Goal: Information Seeking & Learning: Find specific fact

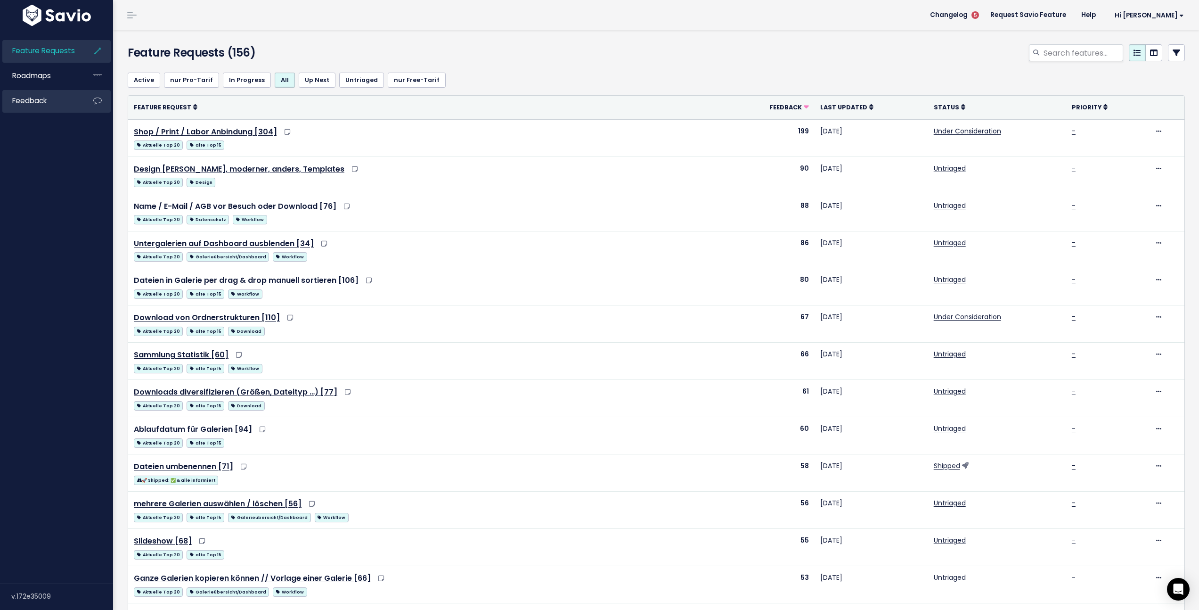
click at [57, 101] on link "Feedback" at bounding box center [40, 101] width 76 height 22
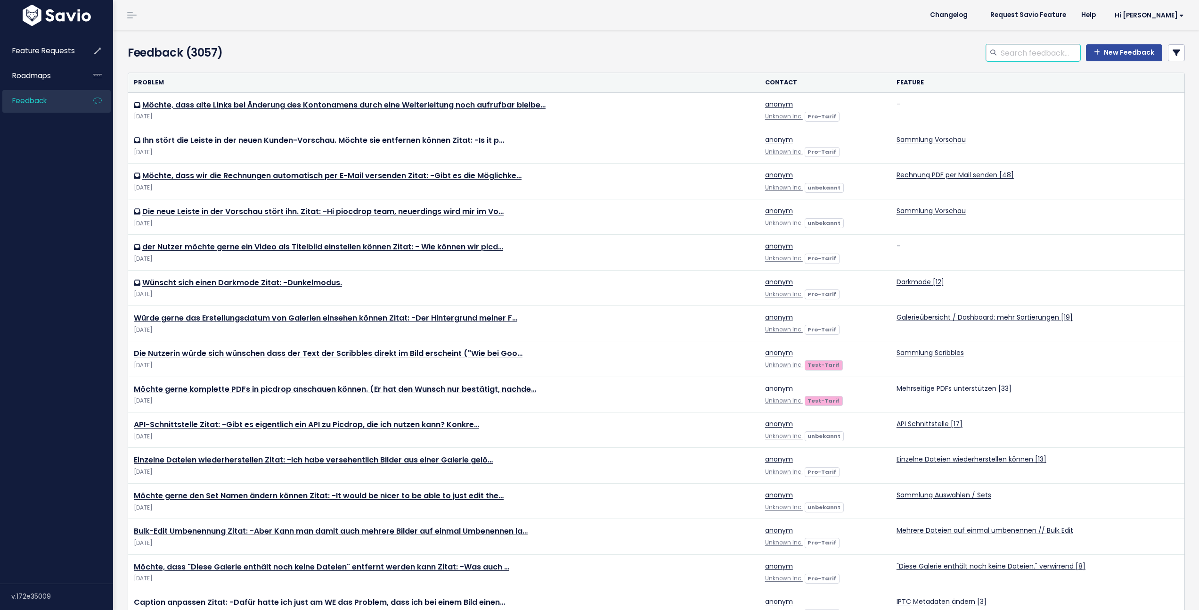
click at [1043, 53] on input "search" at bounding box center [1040, 52] width 81 height 17
type input "geo"
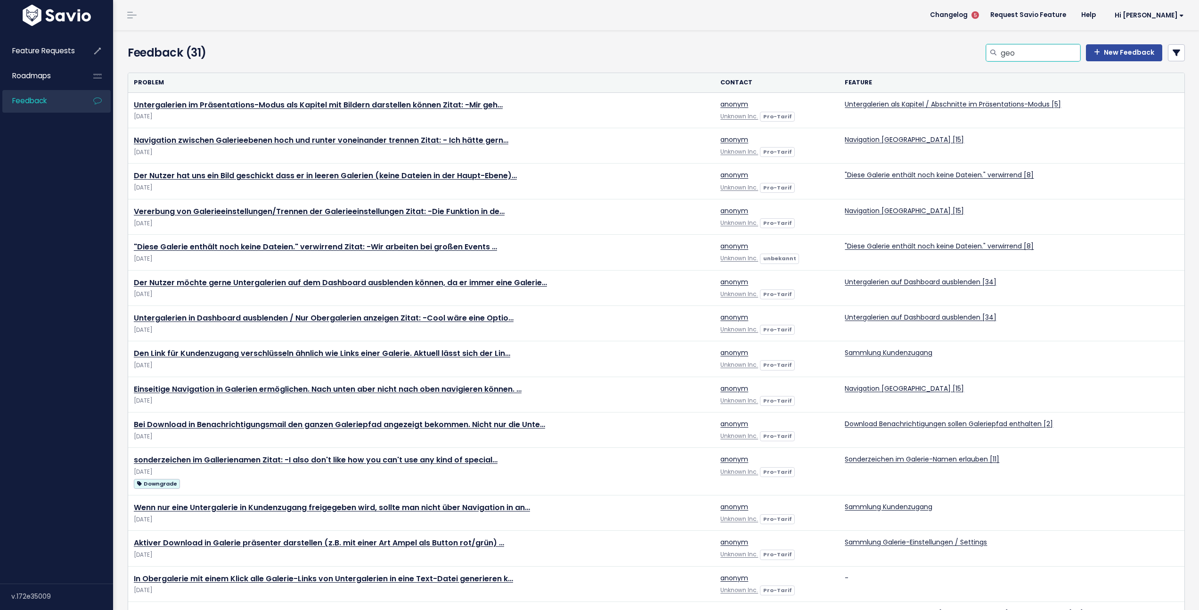
click at [1026, 57] on input "geo" at bounding box center [1040, 52] width 81 height 17
type input "geo tag"
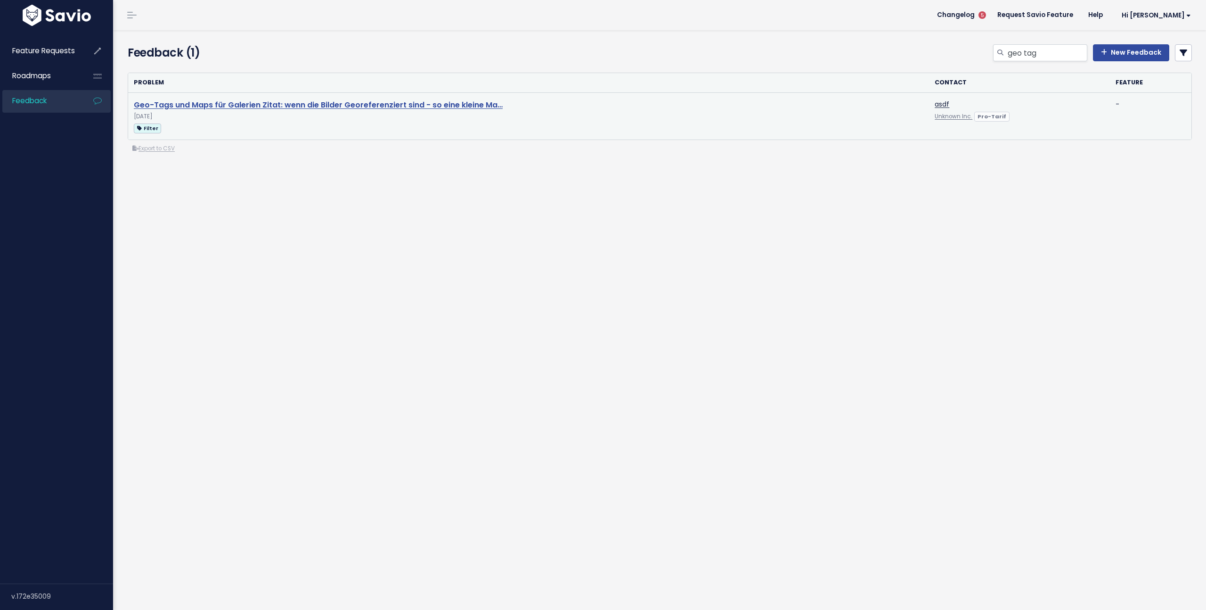
click at [270, 106] on link "Geo-Tags und Maps für Galerien Zitat: wenn die Bilder Georeferenziert sind - so…" at bounding box center [318, 104] width 369 height 11
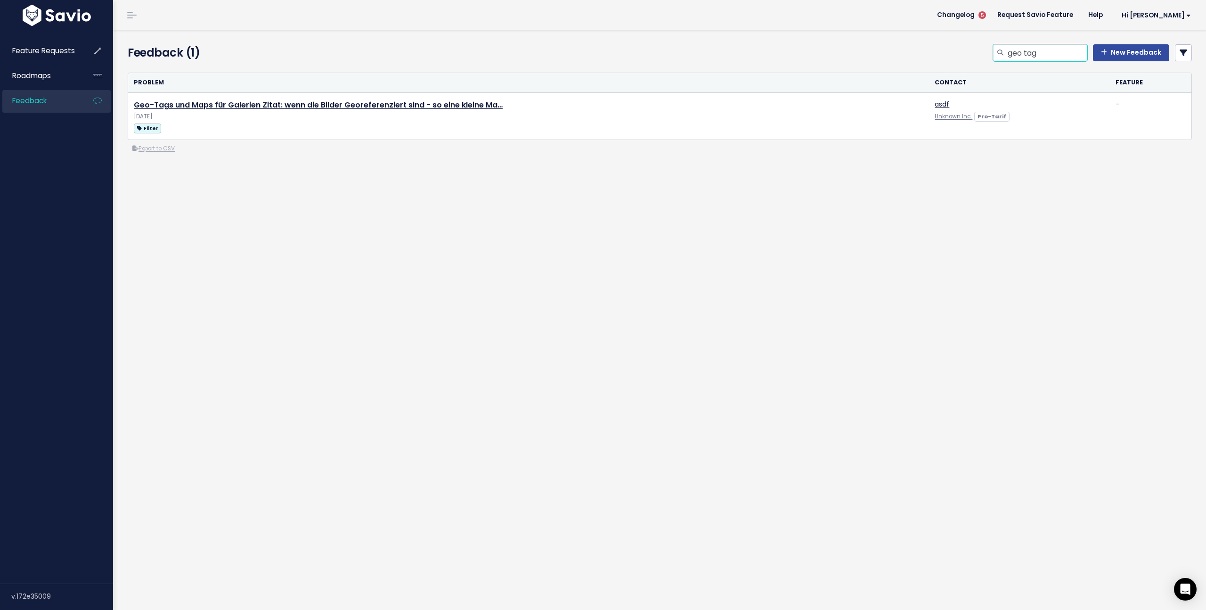
drag, startPoint x: 1054, startPoint y: 52, endPoint x: 981, endPoint y: 44, distance: 73.4
click at [983, 45] on div "geo tag New Feedback" at bounding box center [840, 54] width 720 height 21
type input "geodaten"
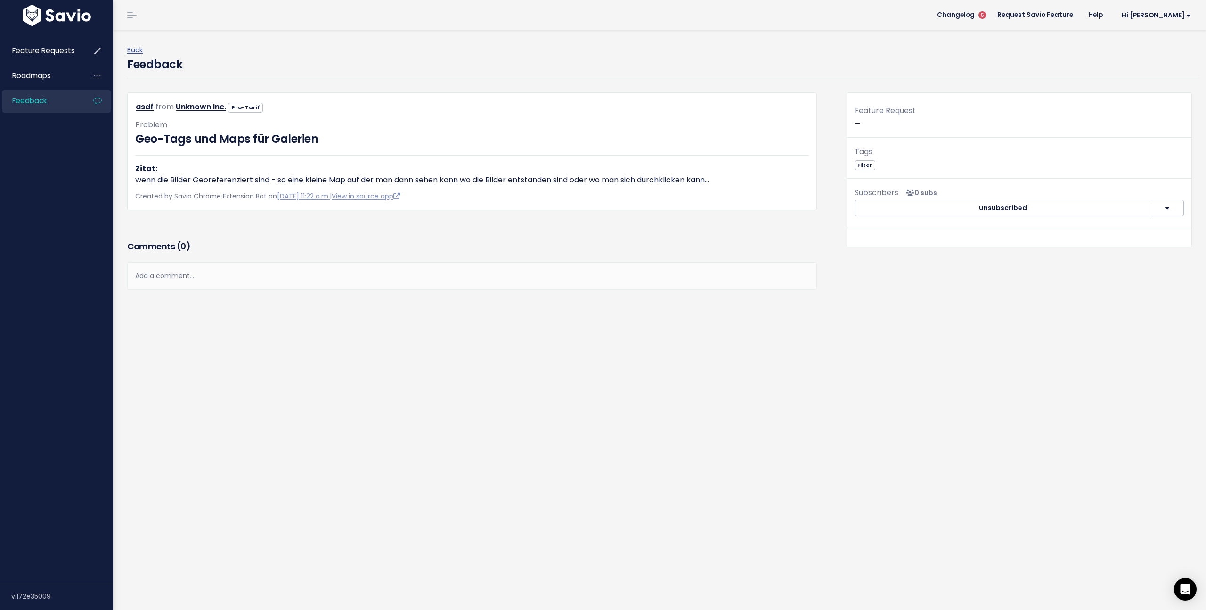
drag, startPoint x: 311, startPoint y: 151, endPoint x: 299, endPoint y: 147, distance: 13.3
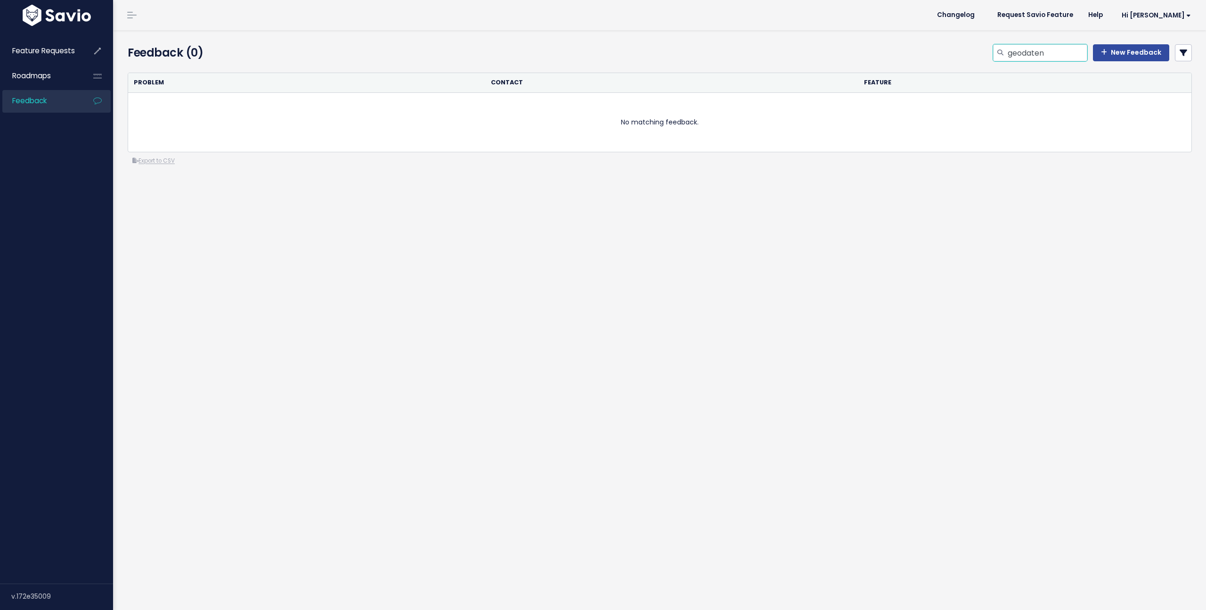
click at [1035, 55] on input "geodaten" at bounding box center [1047, 52] width 81 height 17
type input "tag"
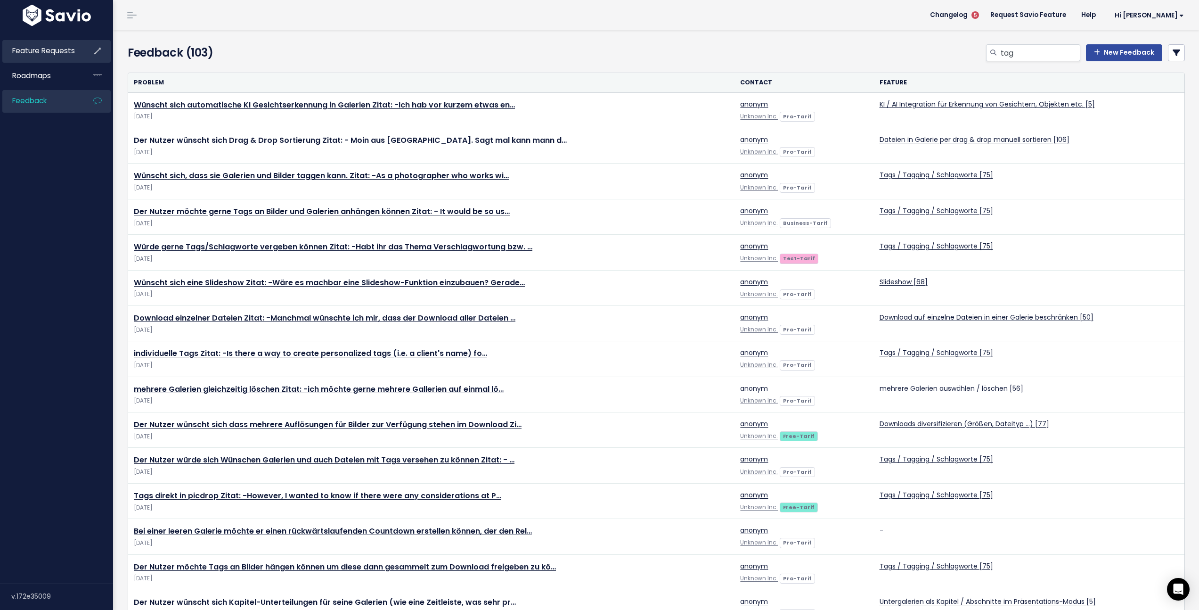
click at [56, 54] on span "Feature Requests" at bounding box center [43, 51] width 63 height 10
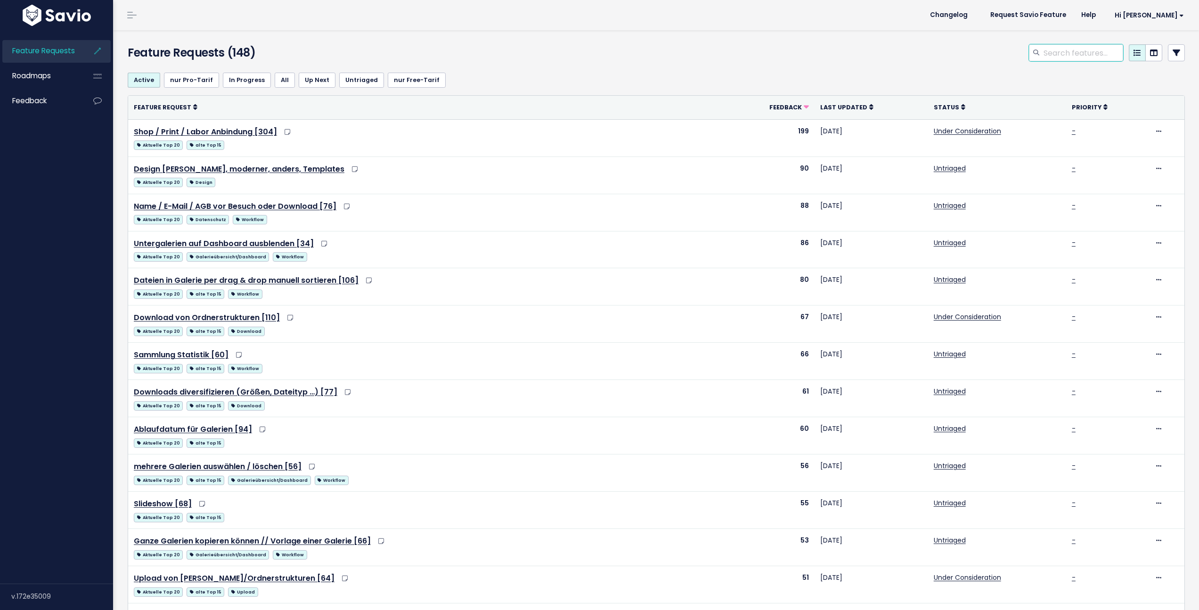
click at [1055, 57] on input "search" at bounding box center [1083, 52] width 81 height 17
type input "tag"
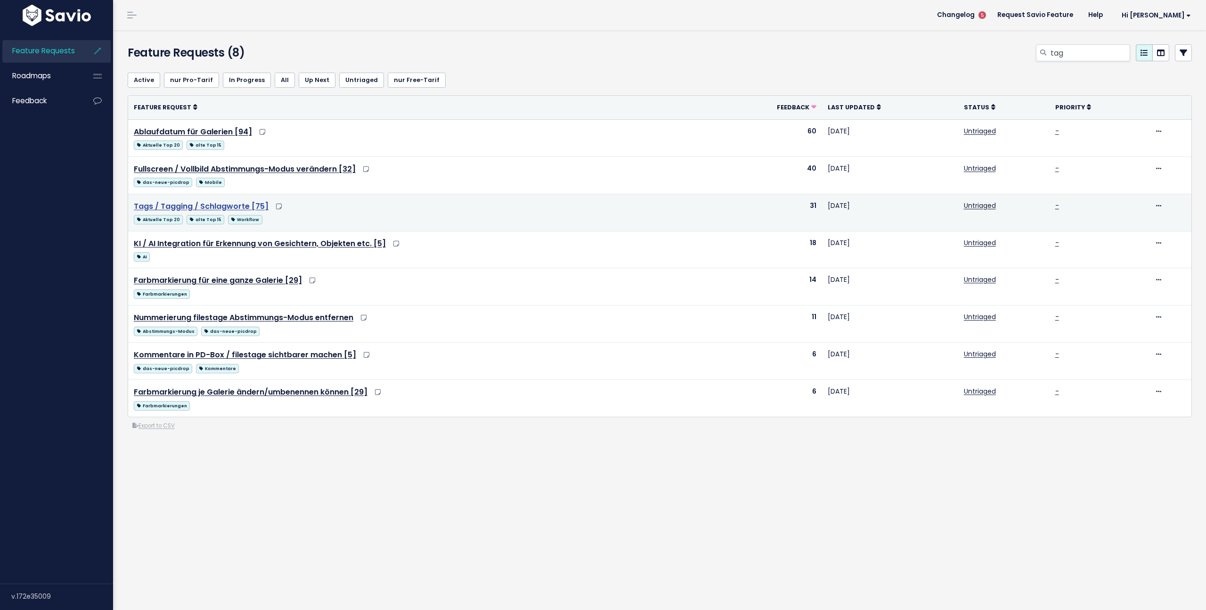
click at [226, 206] on link "Tags / Tagging / Schlagworte [75]" at bounding box center [201, 206] width 135 height 11
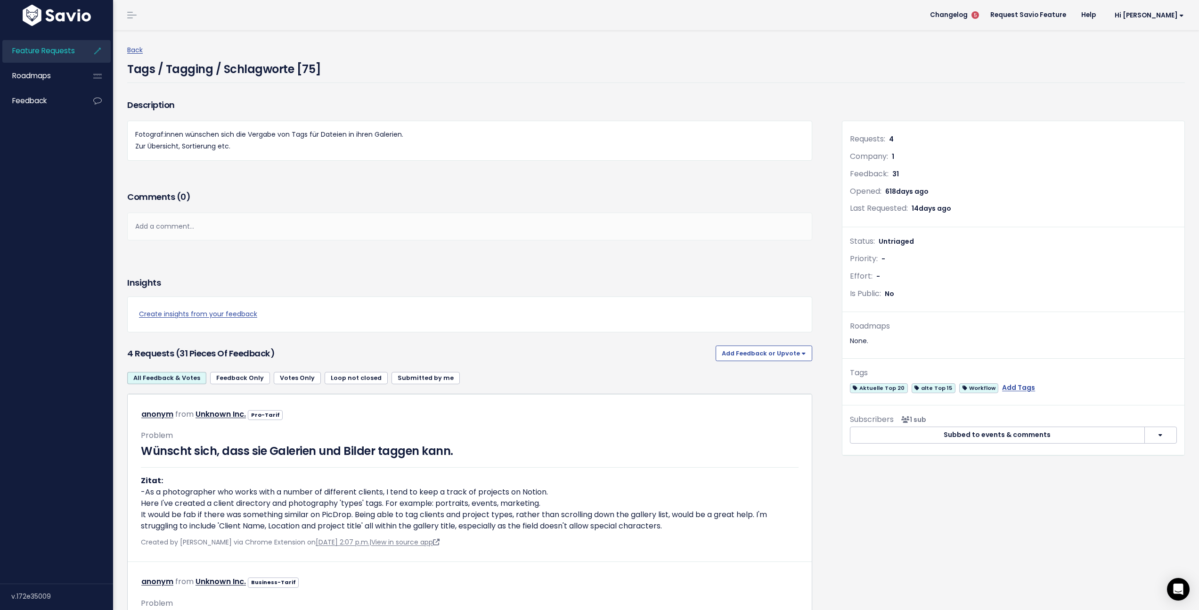
click at [307, 70] on h4 "Tags / Tagging / Schlagworte [75]" at bounding box center [224, 67] width 194 height 22
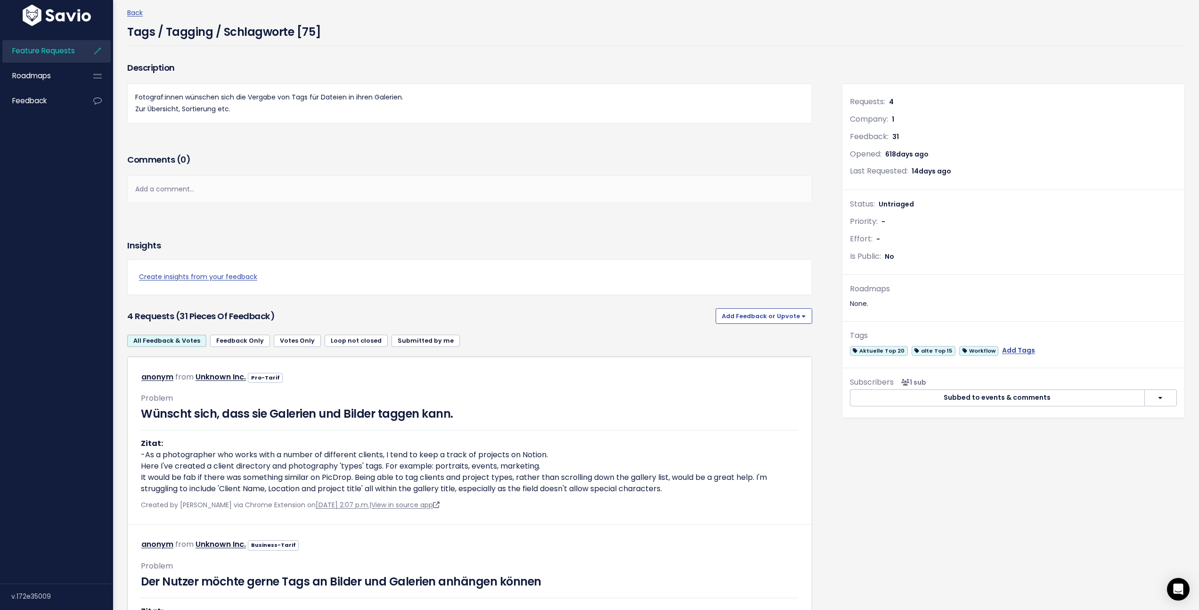
scroll to position [9, 0]
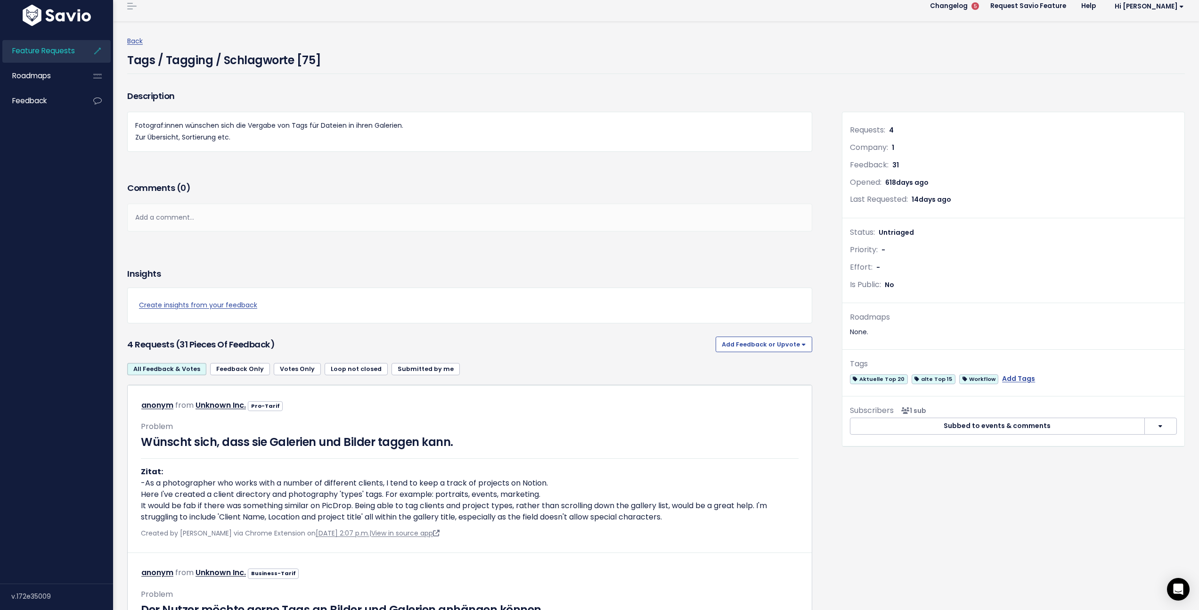
click at [234, 369] on link "Feedback Only" at bounding box center [240, 369] width 60 height 12
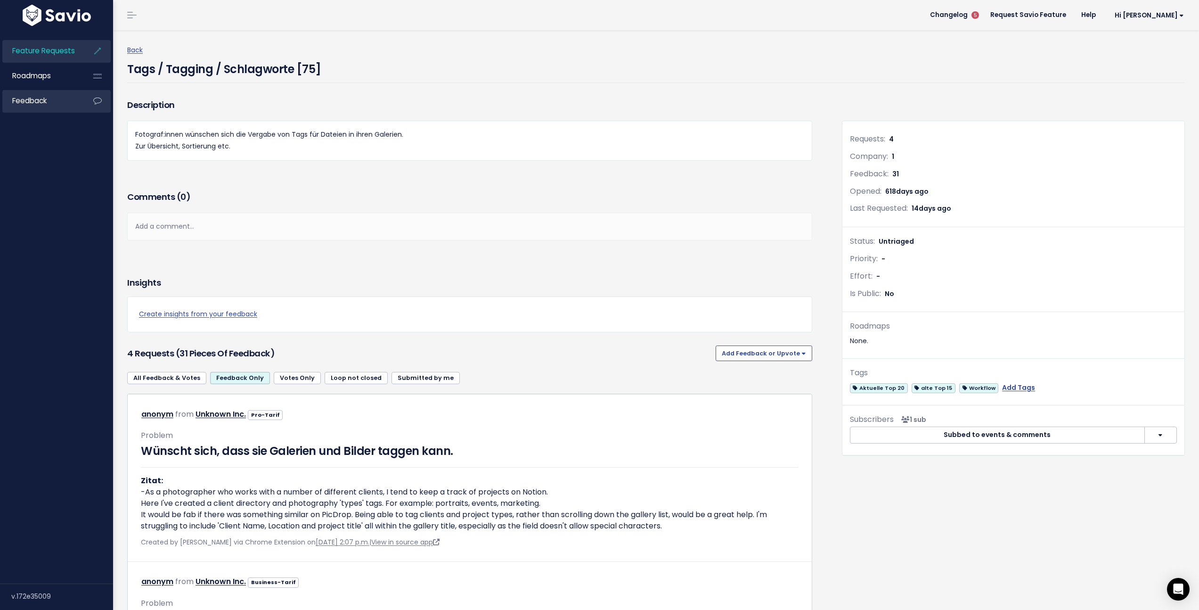
click at [61, 104] on link "Feedback" at bounding box center [40, 101] width 76 height 22
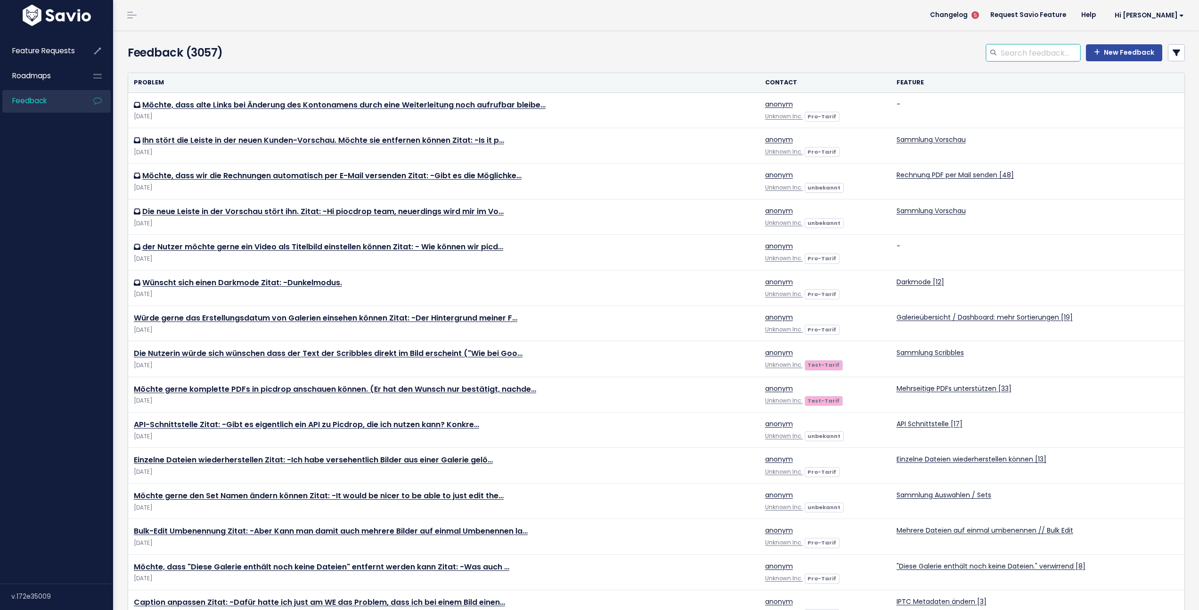
click at [1053, 55] on input "search" at bounding box center [1040, 52] width 81 height 17
type input "Geo"
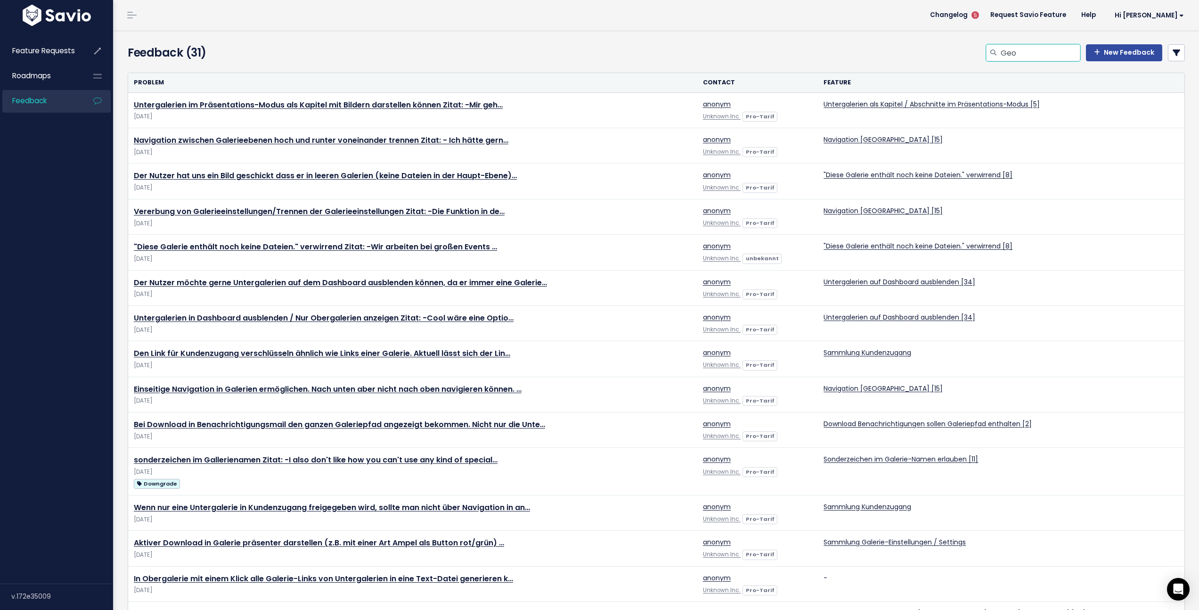
click at [1039, 52] on input "Geo" at bounding box center [1040, 52] width 81 height 17
type input "Geo tag"
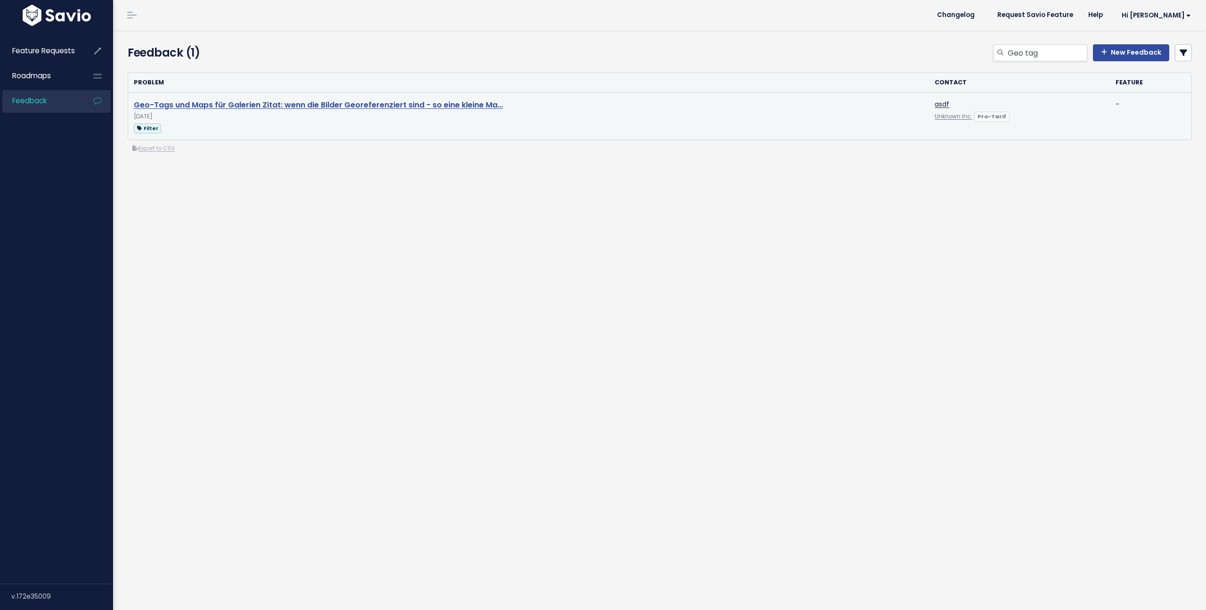
click at [347, 102] on link "Geo-Tags und Maps für Galerien Zitat: wenn die Bilder Georeferenziert sind - so…" at bounding box center [318, 104] width 369 height 11
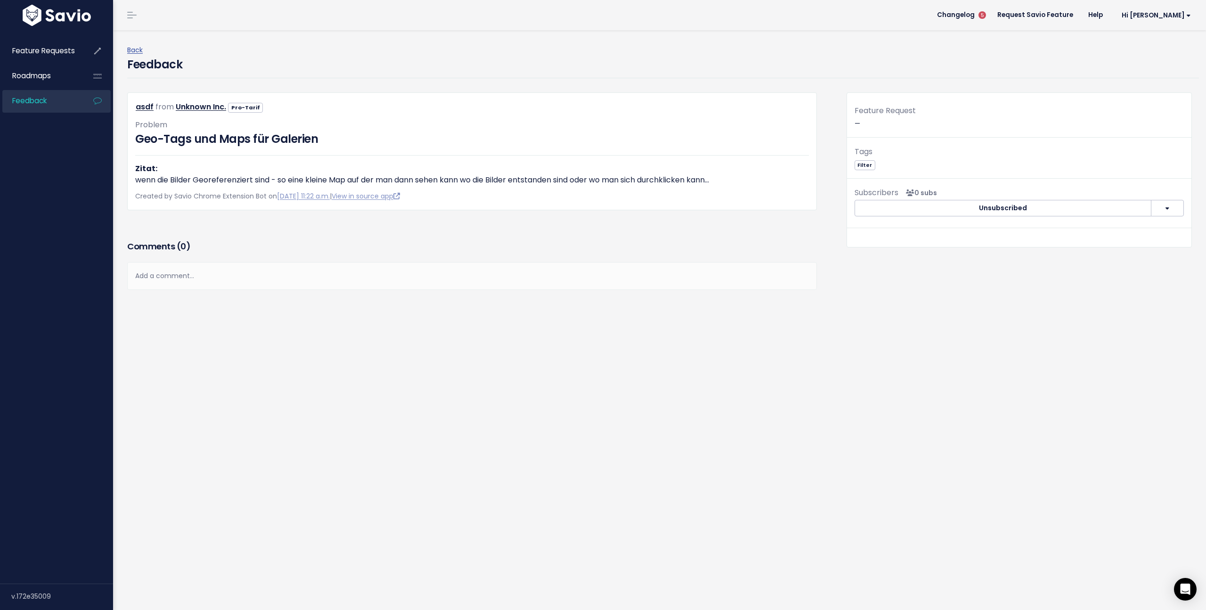
drag, startPoint x: 647, startPoint y: 179, endPoint x: 134, endPoint y: 181, distance: 513.6
click at [134, 181] on div "asdf from Unknown Inc. Pro-Tarif" at bounding box center [472, 151] width 690 height 118
copy p "wenn die Bilder Georeferenziert sind - so eine kleine Map auf der man dann sehe…"
